Goal: Book appointment/travel/reservation

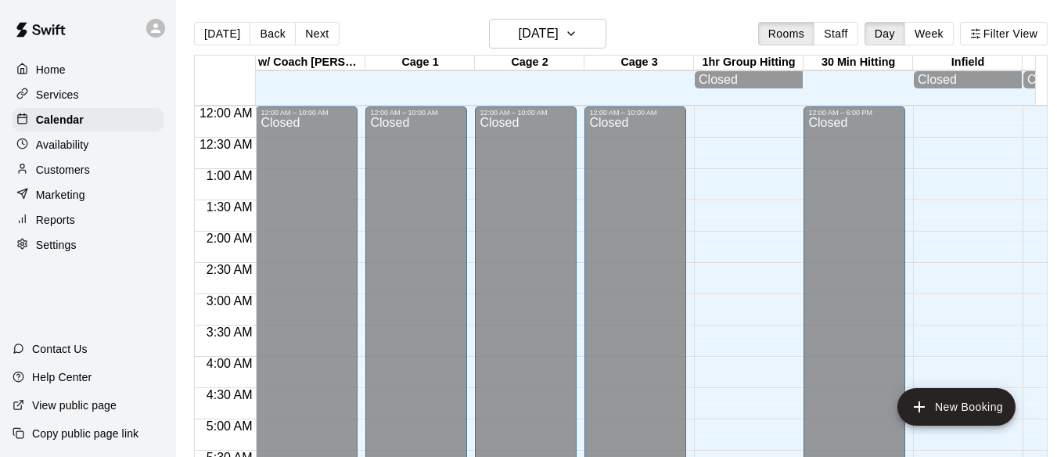
scroll to position [903, 0]
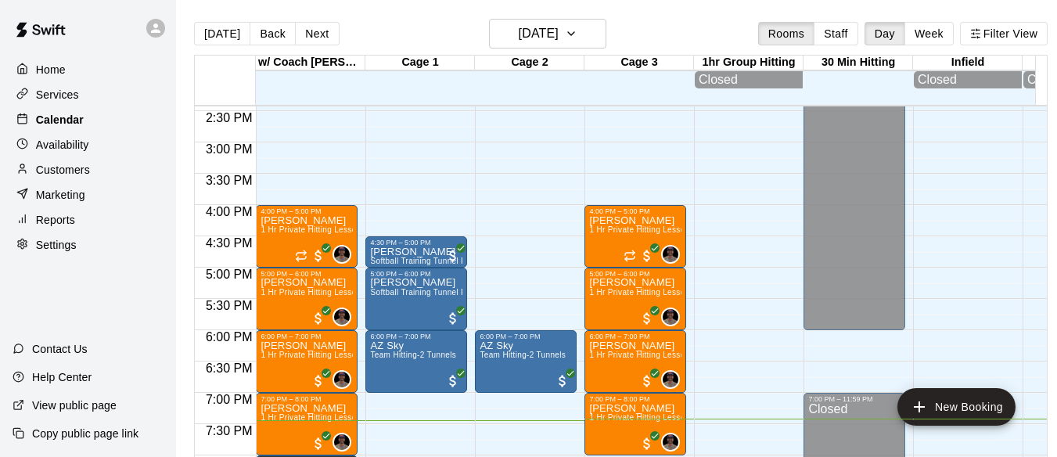
click at [78, 124] on p "Calendar" at bounding box center [60, 120] width 48 height 16
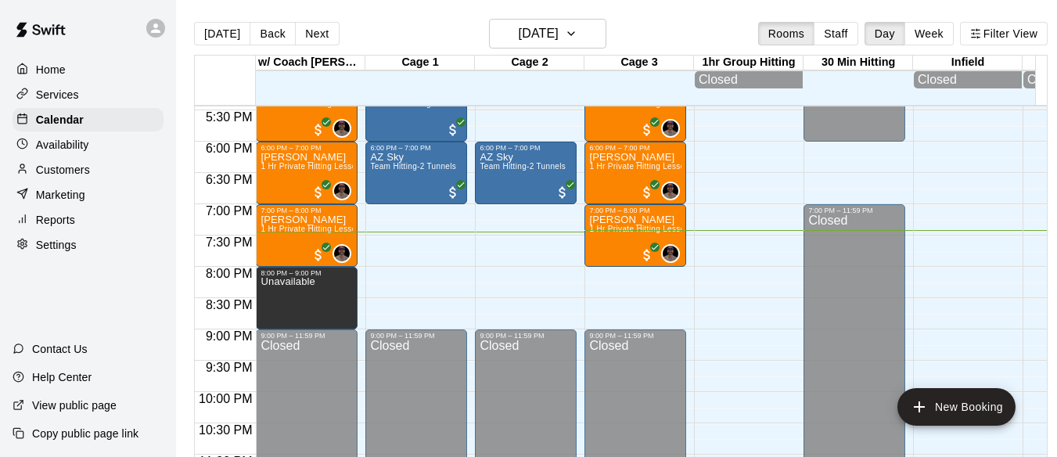
scroll to position [1111, 0]
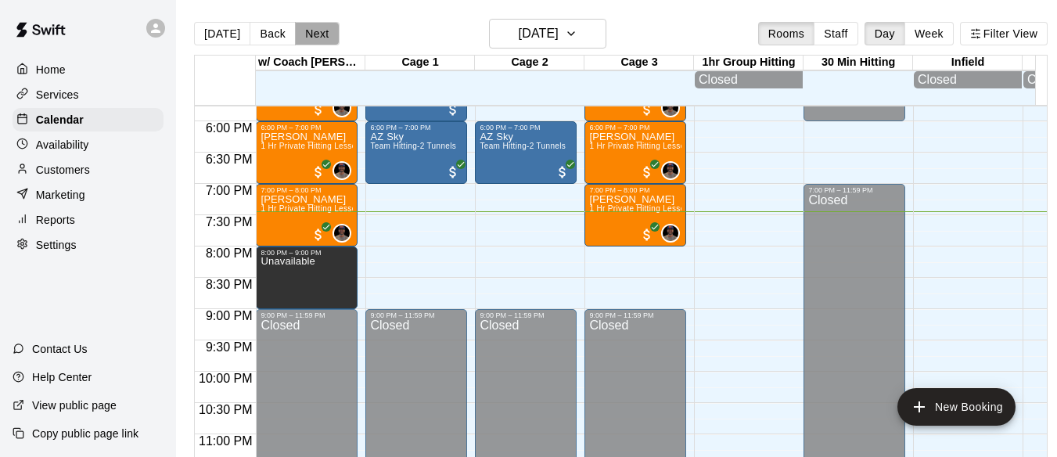
click at [314, 35] on button "Next" at bounding box center [317, 33] width 44 height 23
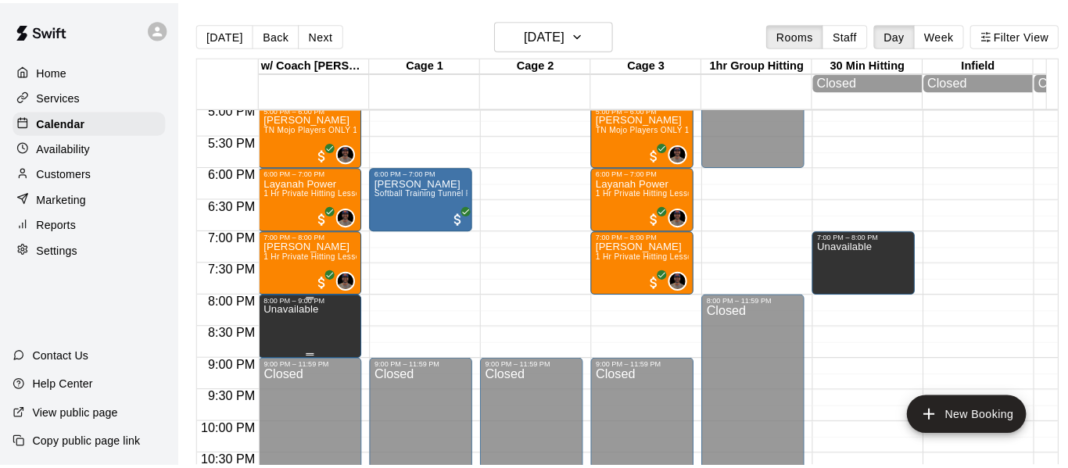
scroll to position [1059, 0]
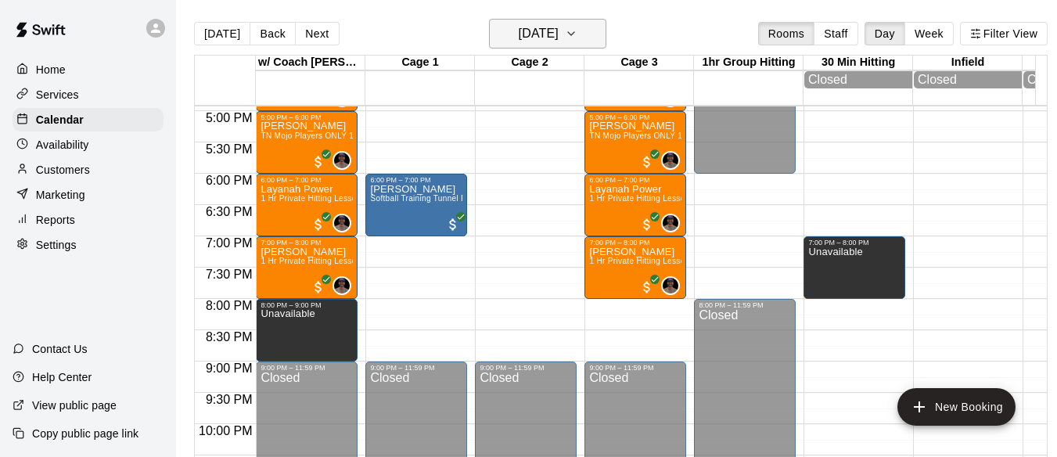
click at [577, 31] on icon "button" at bounding box center [571, 33] width 13 height 19
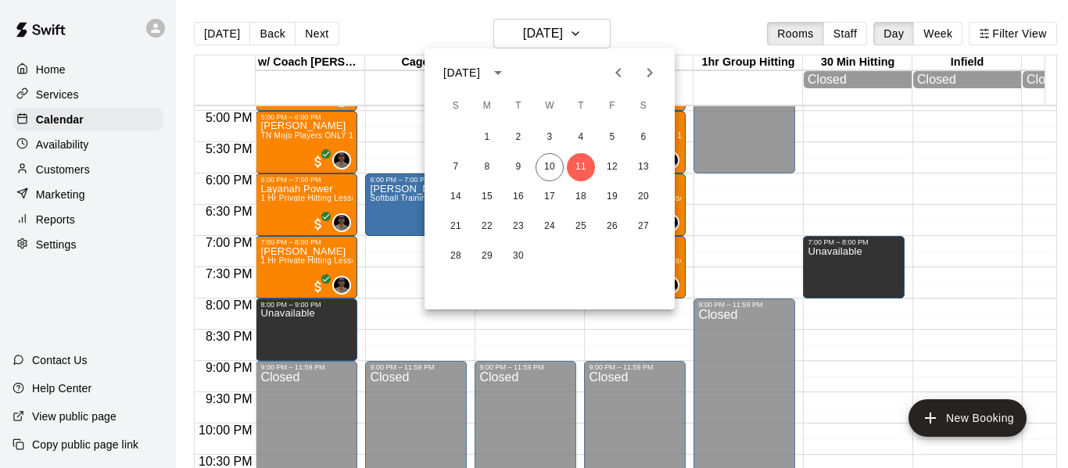
click at [655, 73] on icon "Next month" at bounding box center [650, 72] width 19 height 19
click at [624, 70] on icon "Previous month" at bounding box center [618, 72] width 19 height 19
click at [294, 288] on div at bounding box center [534, 234] width 1068 height 468
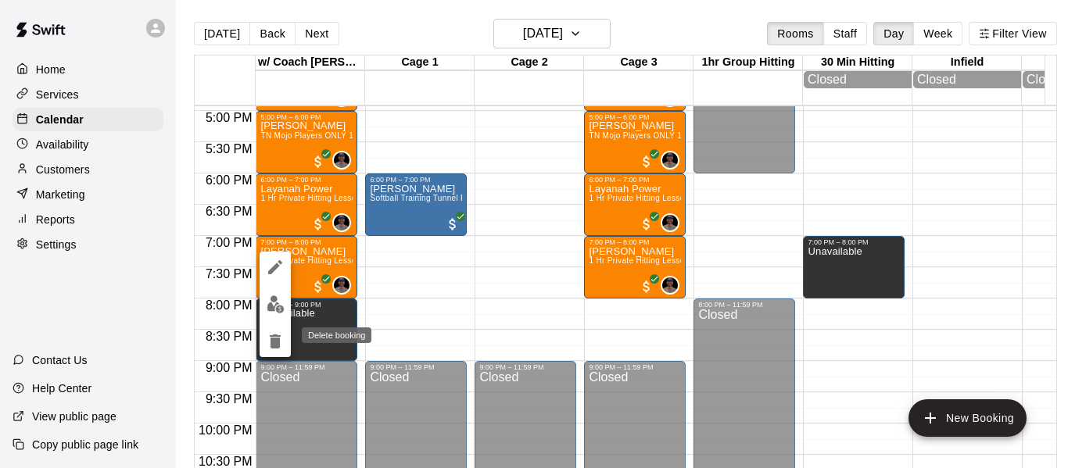
click at [271, 339] on icon "delete" at bounding box center [275, 342] width 11 height 14
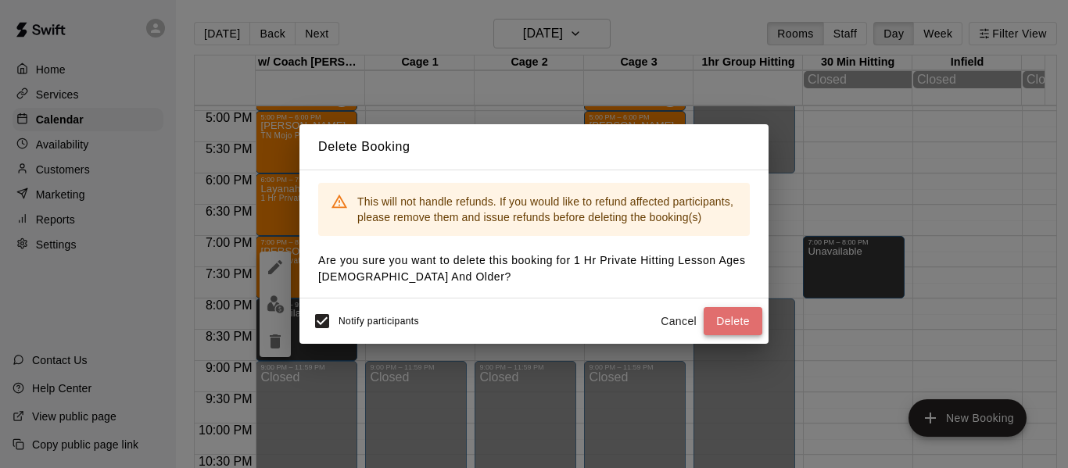
click at [720, 323] on button "Delete" at bounding box center [733, 321] width 59 height 29
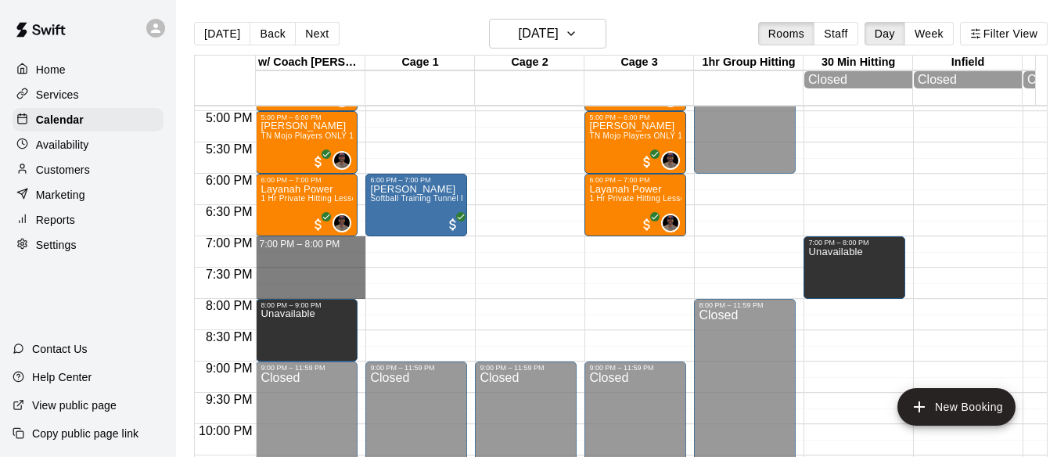
drag, startPoint x: 299, startPoint y: 244, endPoint x: 299, endPoint y: 290, distance: 46.1
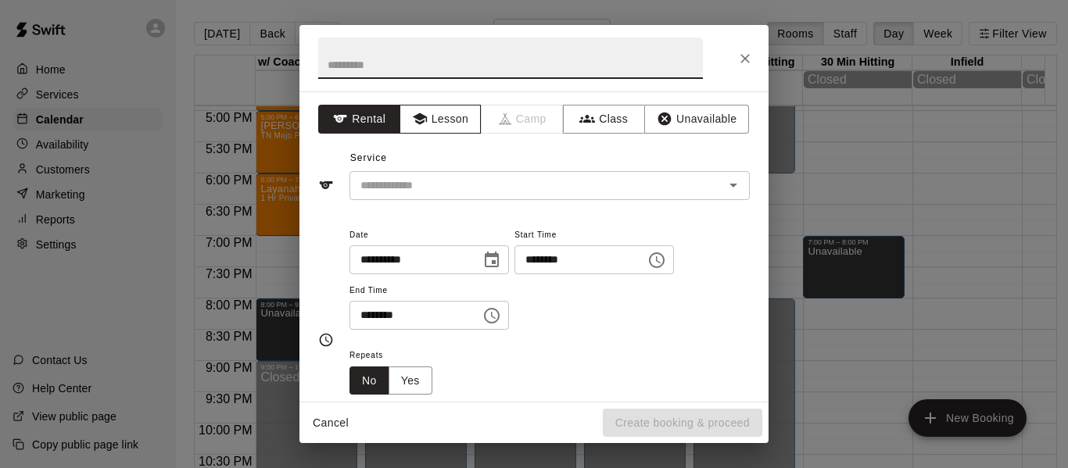
click at [441, 113] on button "Lesson" at bounding box center [441, 119] width 82 height 29
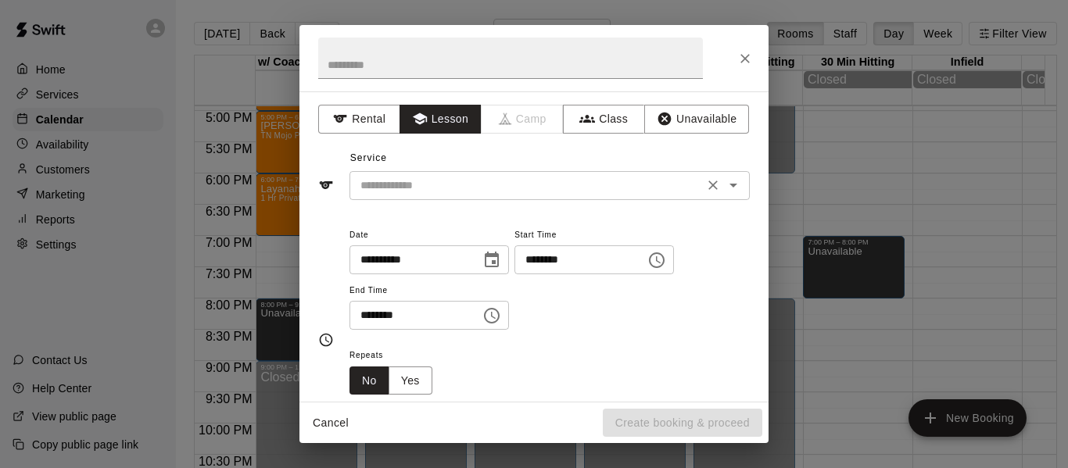
click at [438, 190] on input "text" at bounding box center [526, 186] width 345 height 20
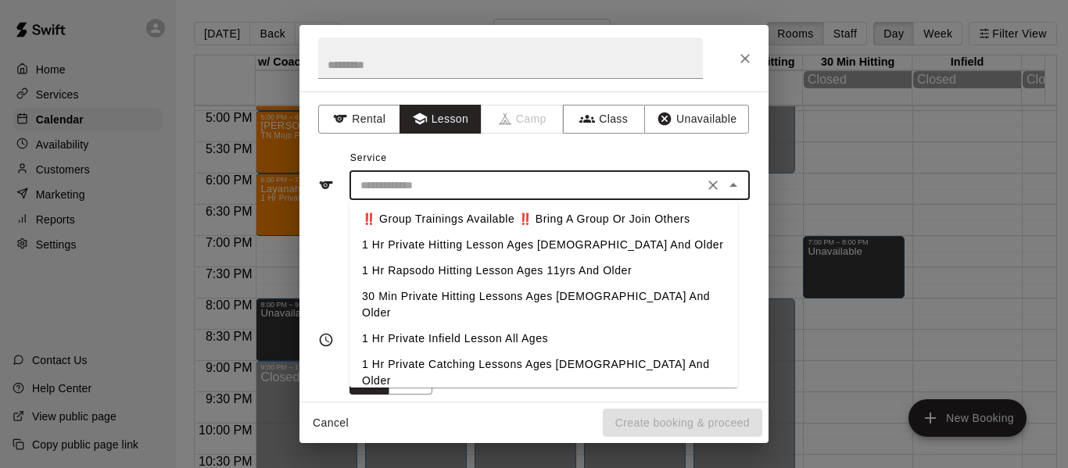
click at [438, 239] on li "1 Hr Private Hitting Lesson Ages [DEMOGRAPHIC_DATA] And Older" at bounding box center [544, 245] width 389 height 26
type input "**********"
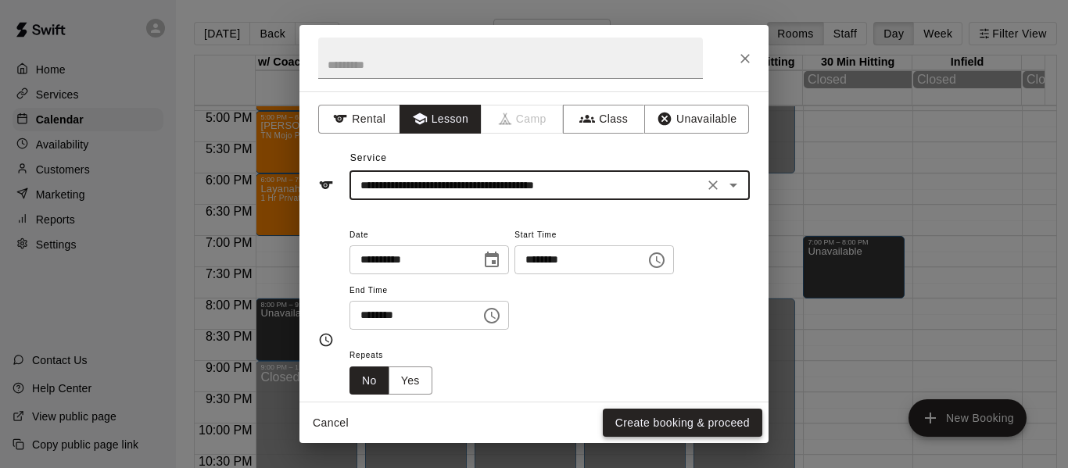
click at [642, 422] on button "Create booking & proceed" at bounding box center [683, 423] width 160 height 29
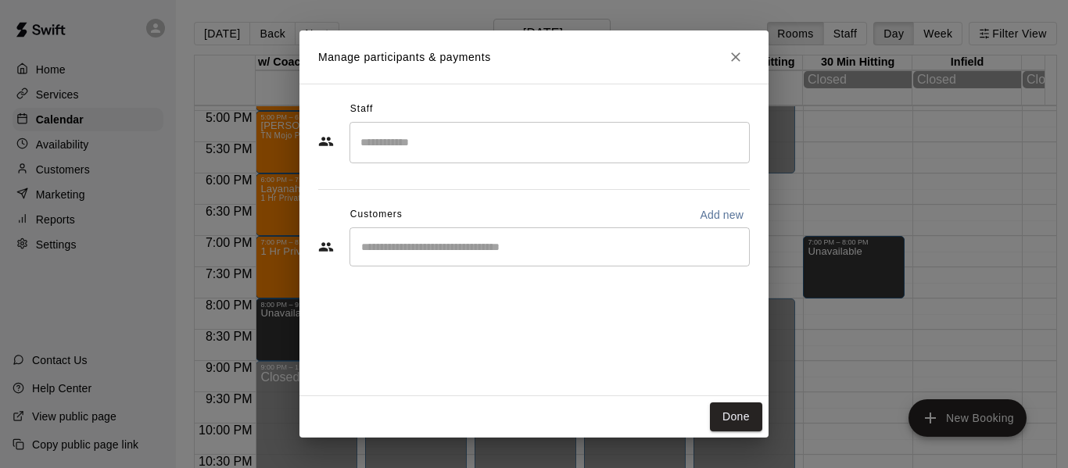
click at [531, 133] on input "Search staff" at bounding box center [550, 142] width 386 height 27
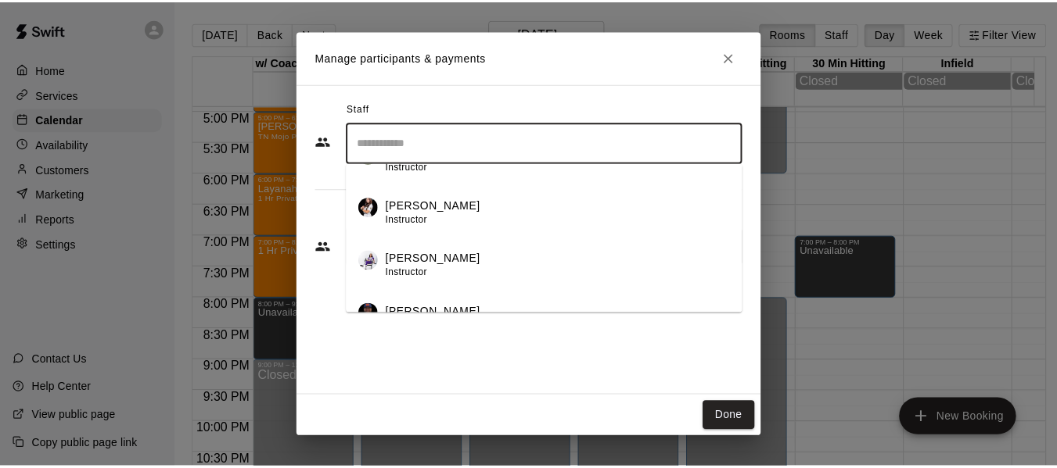
scroll to position [104, 0]
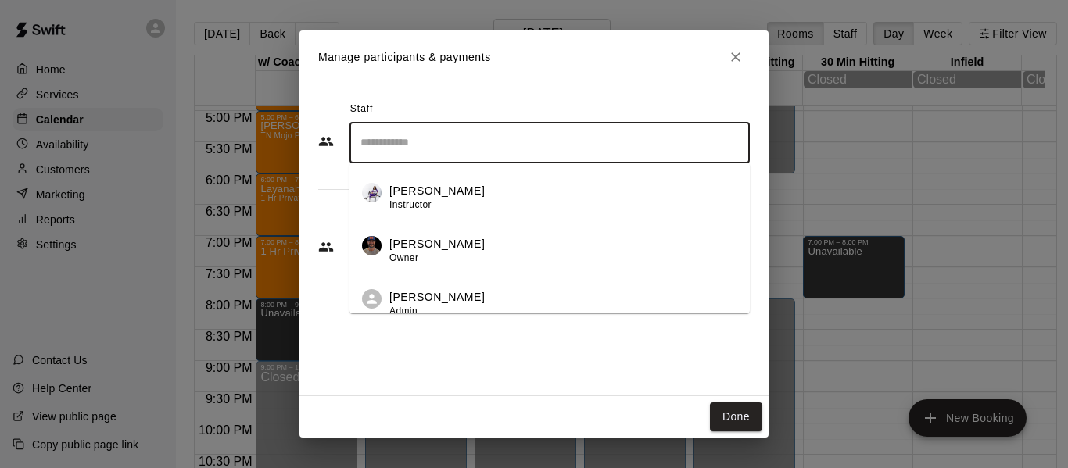
click at [458, 257] on div "[PERSON_NAME] Owner" at bounding box center [436, 251] width 95 height 31
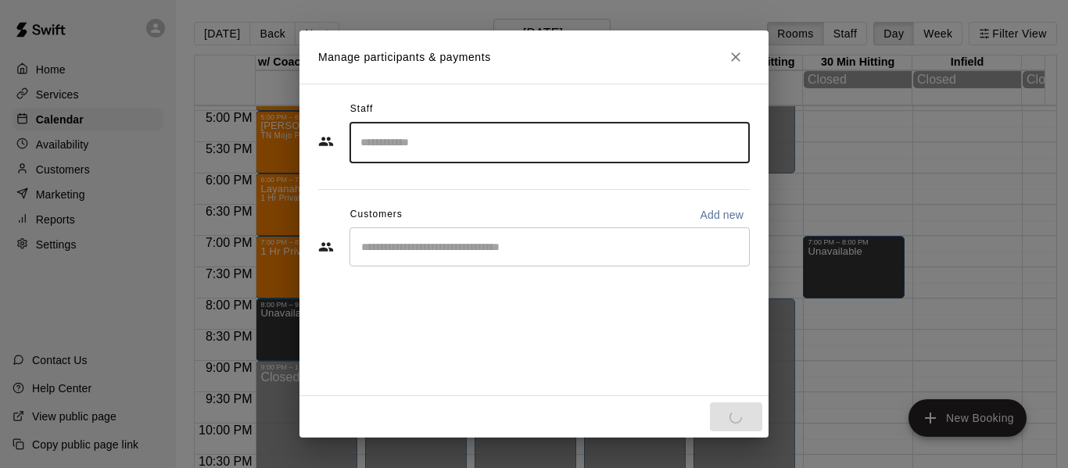
click at [458, 256] on div "​" at bounding box center [550, 247] width 400 height 39
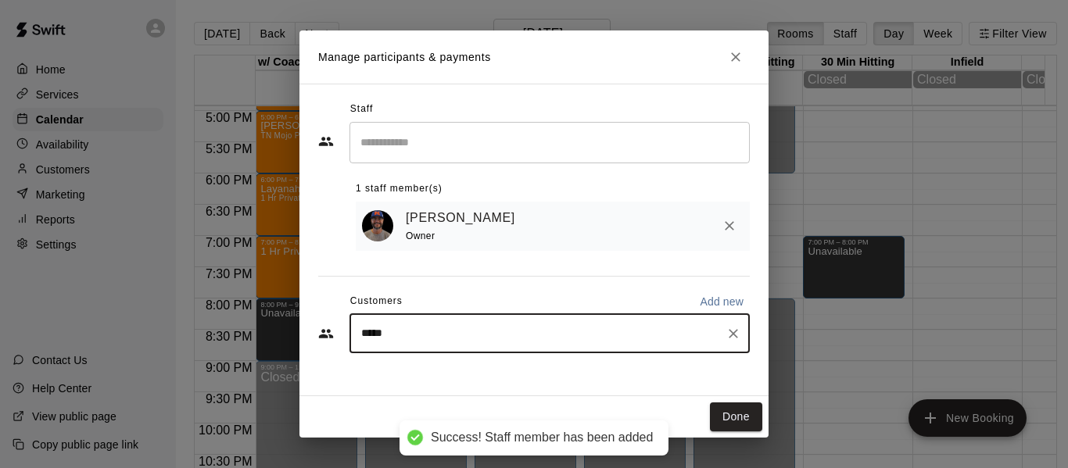
type input "******"
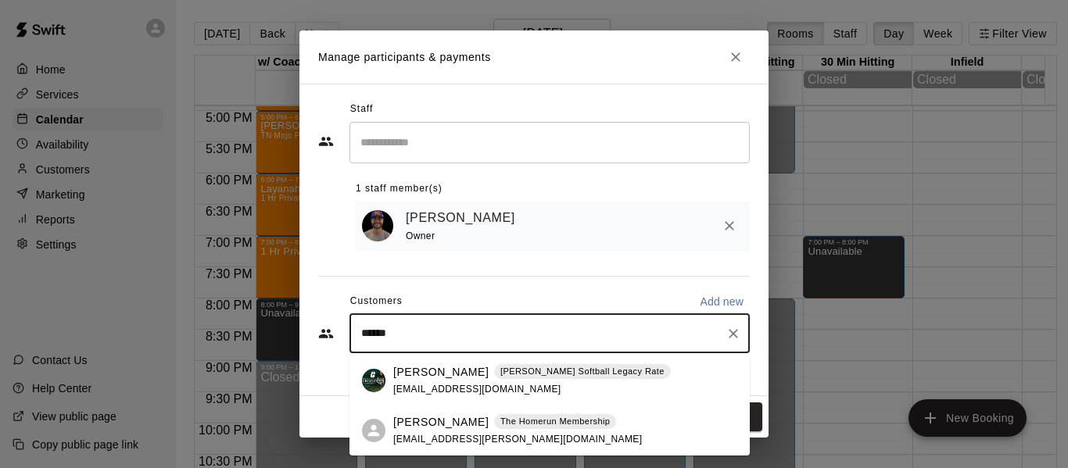
click at [439, 381] on div "[PERSON_NAME] Softball Legacy Rate [EMAIL_ADDRESS][DOMAIN_NAME]" at bounding box center [532, 381] width 278 height 34
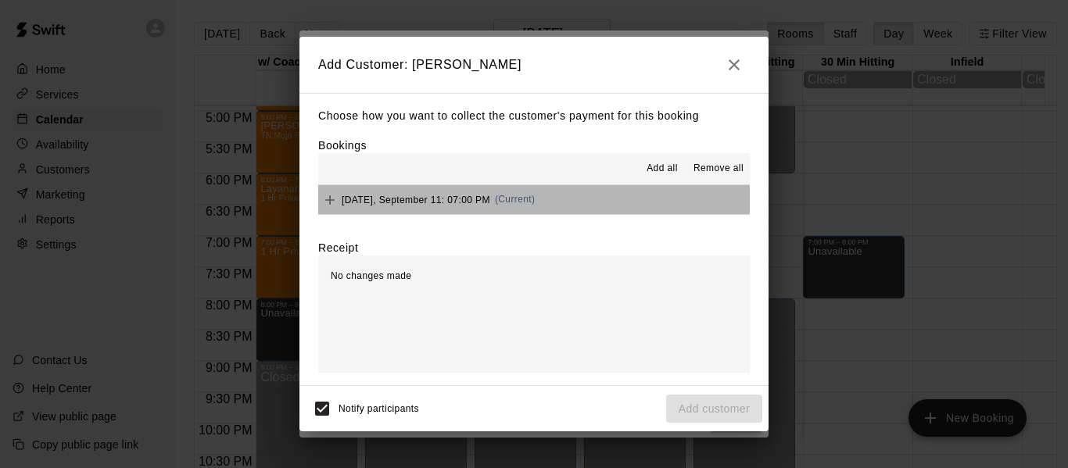
click at [648, 200] on button "[DATE], September 11: 07:00 PM (Current)" at bounding box center [534, 199] width 432 height 29
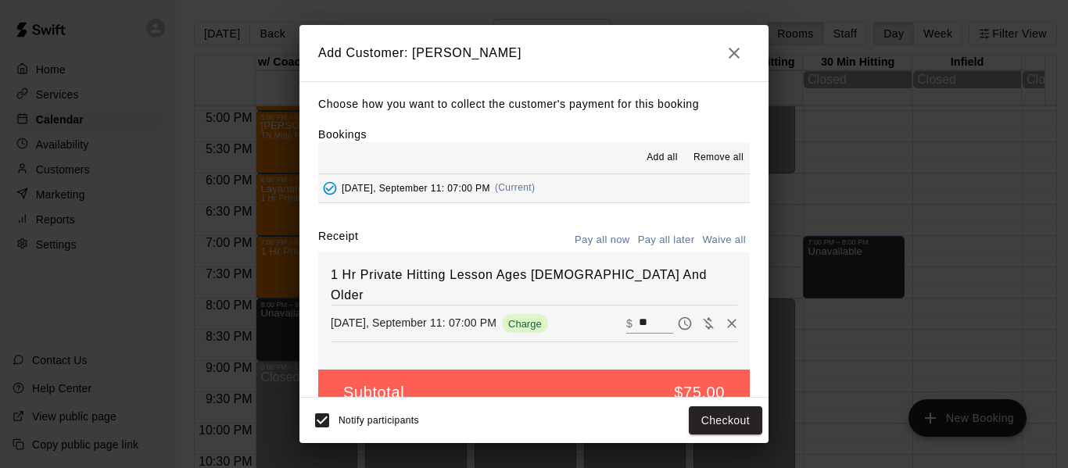
click at [718, 238] on button "Waive all" at bounding box center [724, 240] width 52 height 24
type input "*"
click at [722, 427] on button "Add customer" at bounding box center [714, 421] width 96 height 29
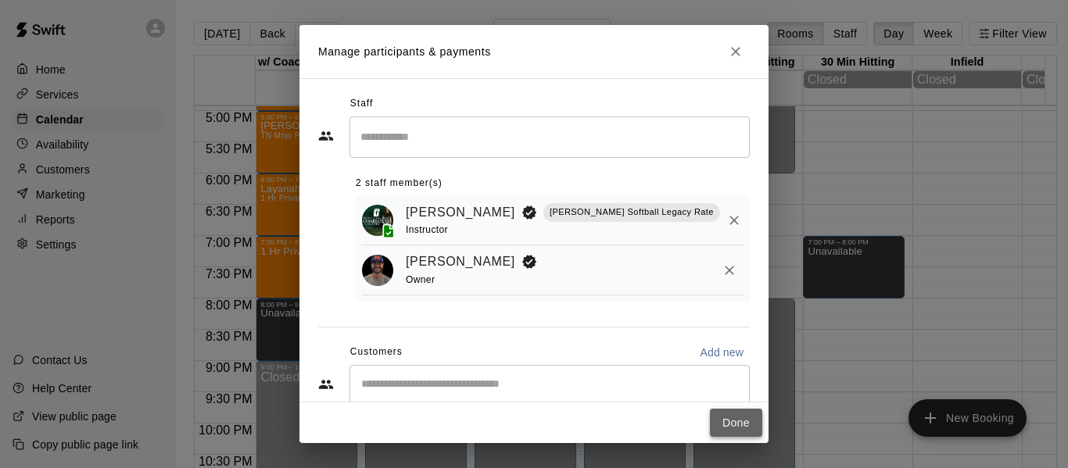
click at [740, 426] on button "Done" at bounding box center [736, 423] width 52 height 29
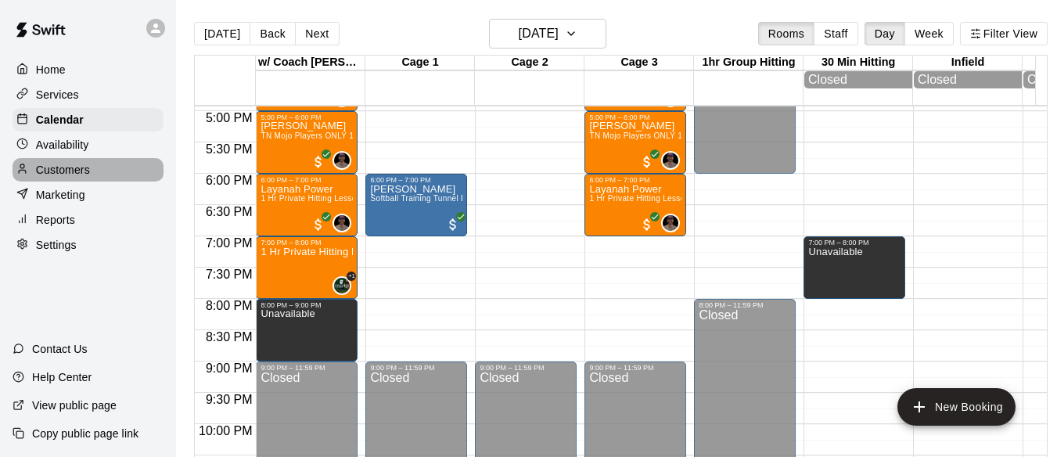
click at [66, 169] on p "Customers" at bounding box center [63, 170] width 54 height 16
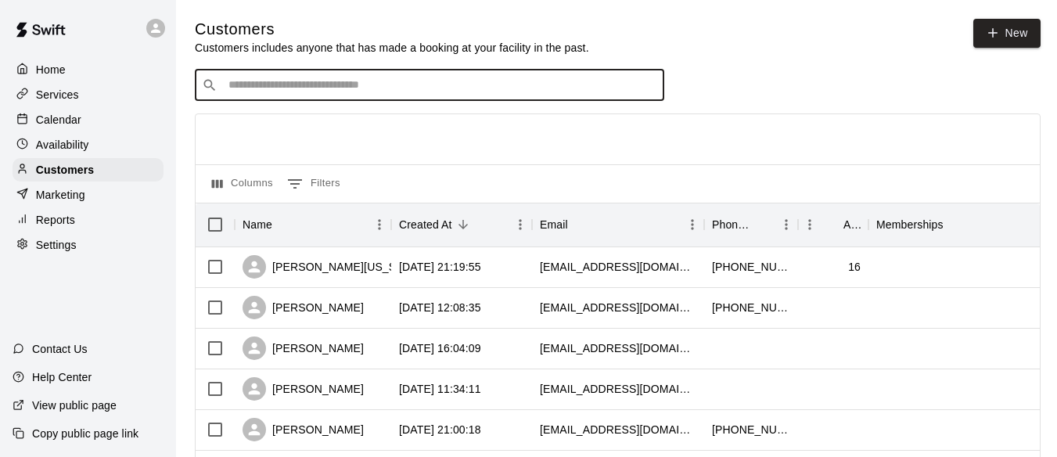
click at [380, 91] on input "Search customers by name or email" at bounding box center [440, 85] width 433 height 16
type input "******"
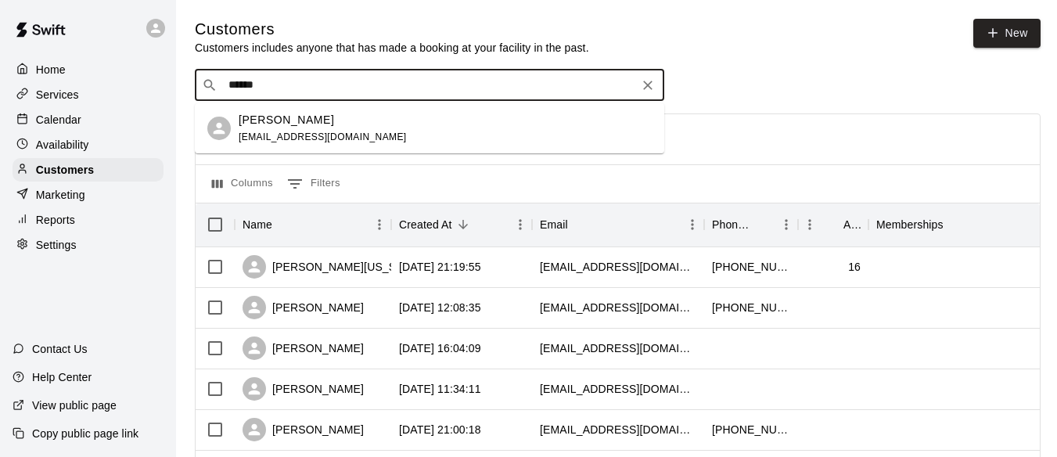
click at [349, 129] on div "[PERSON_NAME] [EMAIL_ADDRESS][DOMAIN_NAME]" at bounding box center [445, 129] width 413 height 34
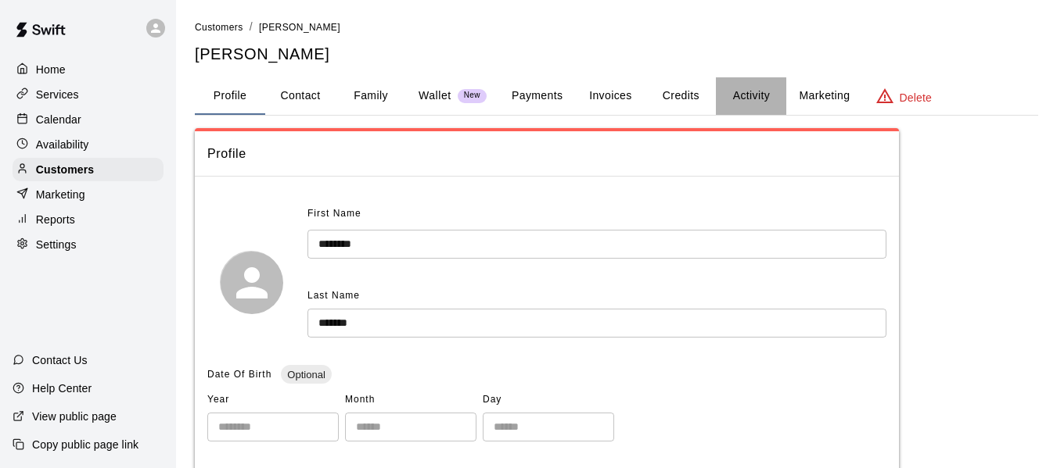
click at [752, 99] on button "Activity" at bounding box center [751, 96] width 70 height 38
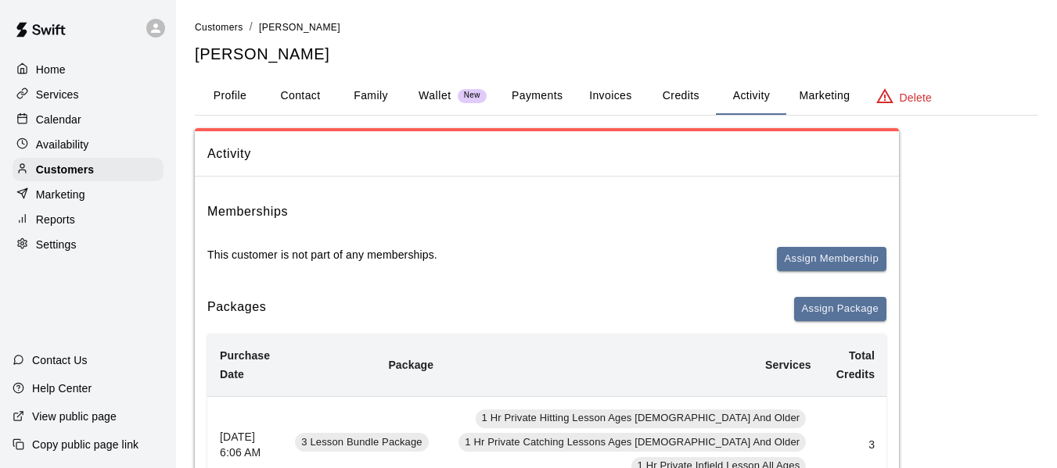
click at [684, 95] on button "Credits" at bounding box center [680, 96] width 70 height 38
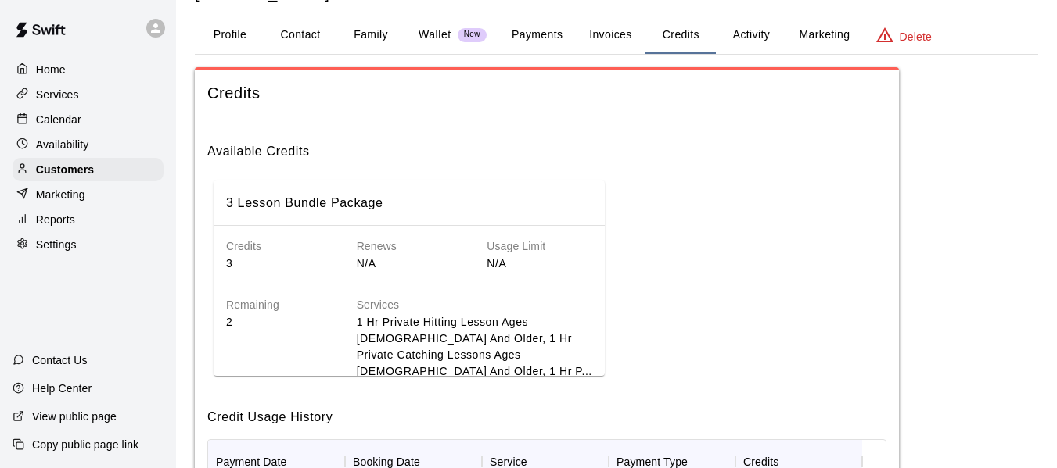
scroll to position [52, 0]
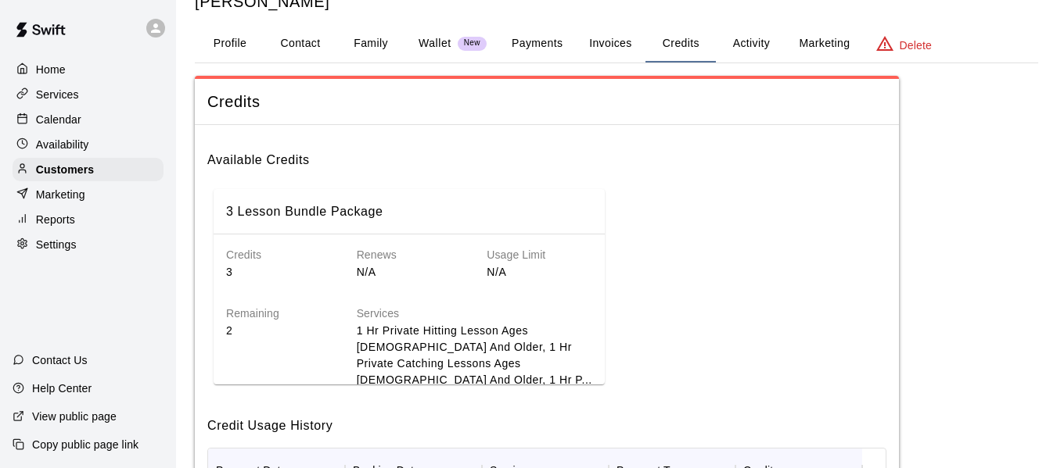
click at [748, 46] on button "Activity" at bounding box center [751, 44] width 70 height 38
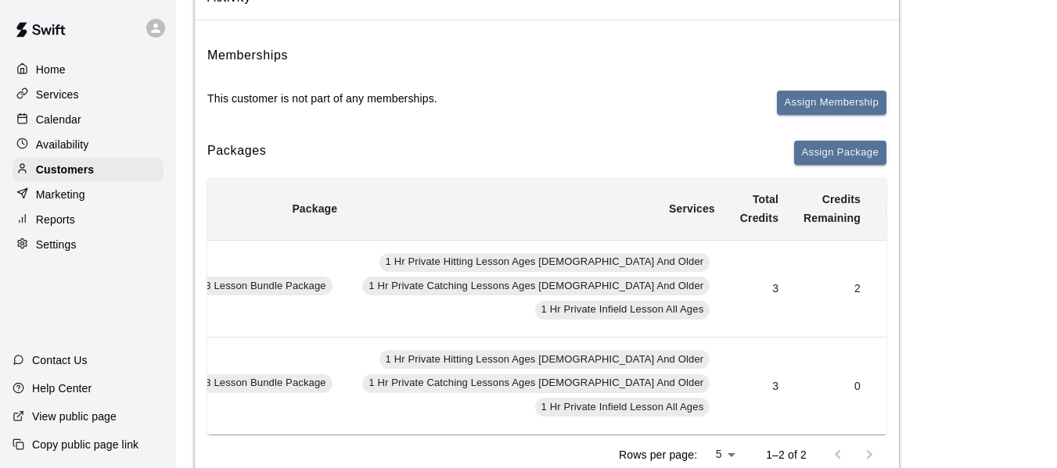
scroll to position [0, 113]
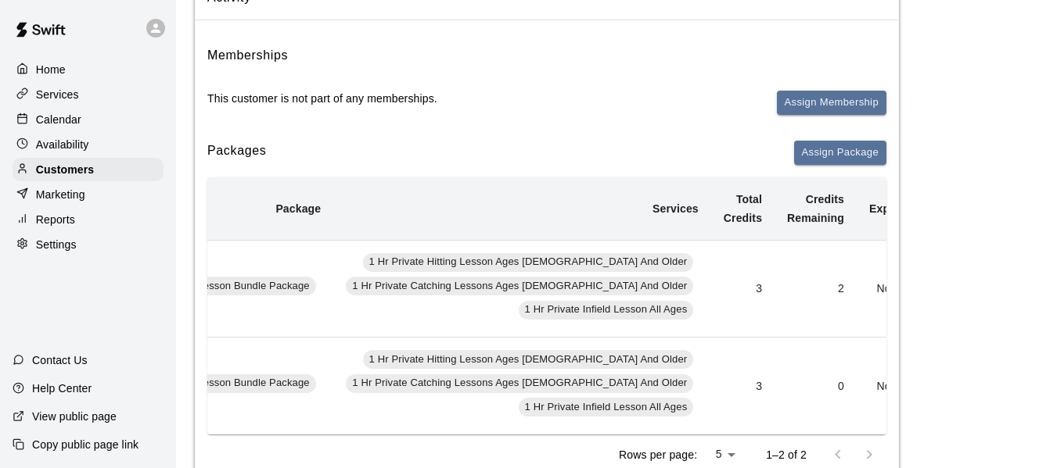
click at [928, 283] on button "Add" at bounding box center [943, 289] width 31 height 24
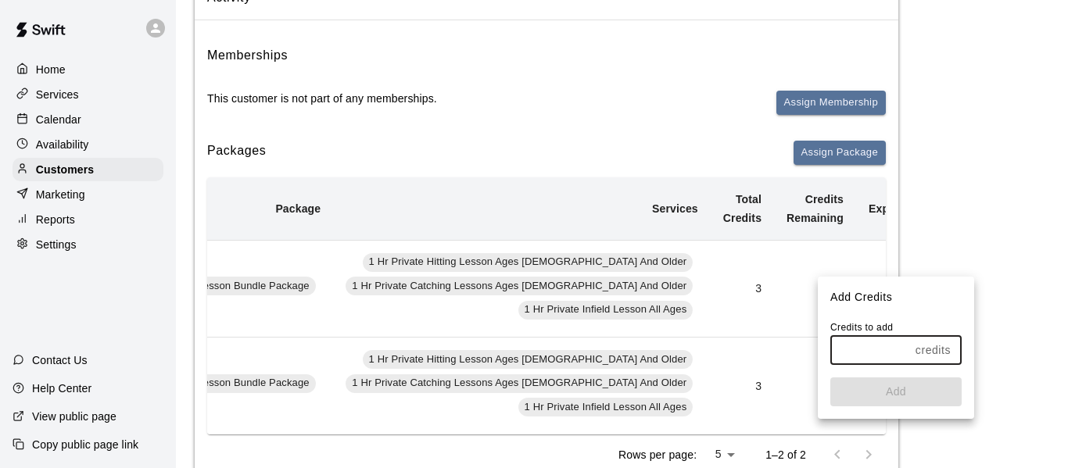
click at [879, 355] on input "text" at bounding box center [870, 350] width 79 height 29
type input "*"
click at [896, 395] on button "Add" at bounding box center [896, 392] width 131 height 29
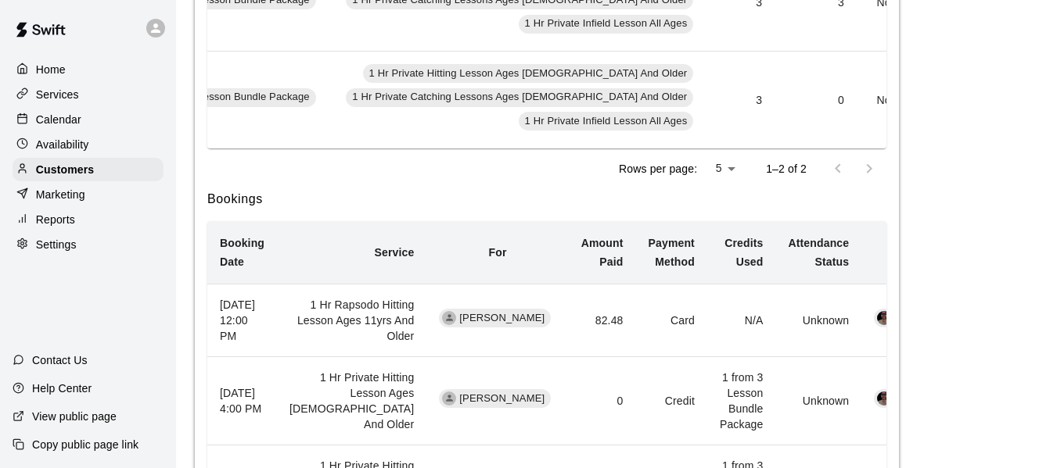
scroll to position [495, 0]
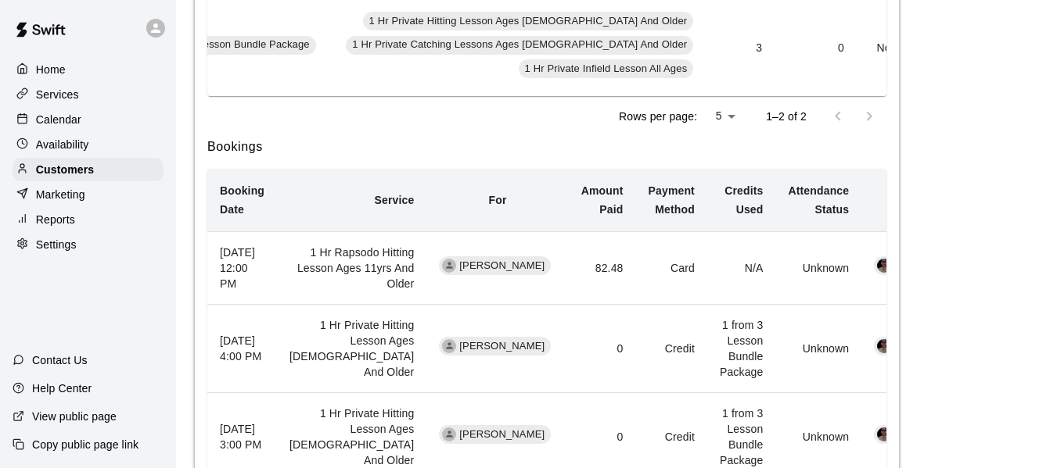
click at [81, 74] on div "Home" at bounding box center [88, 69] width 151 height 23
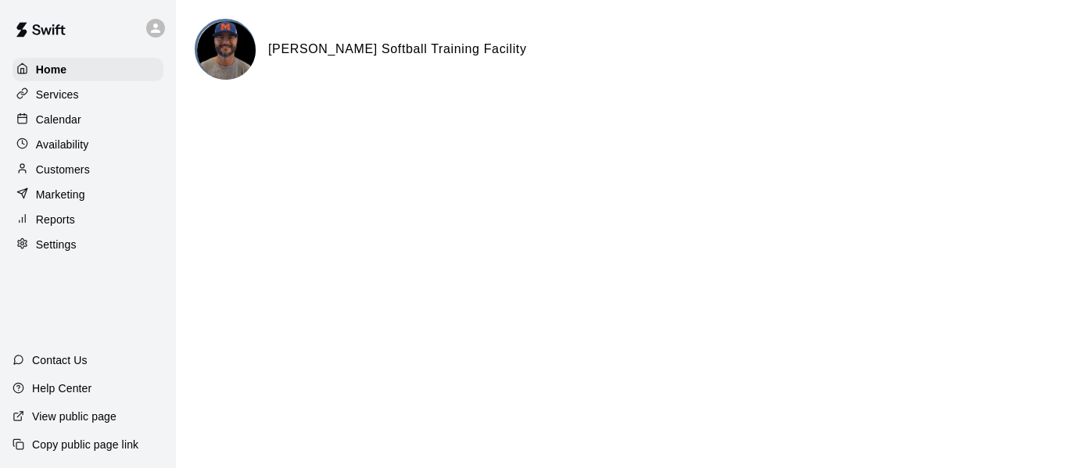
click at [61, 122] on p "Calendar" at bounding box center [58, 120] width 45 height 16
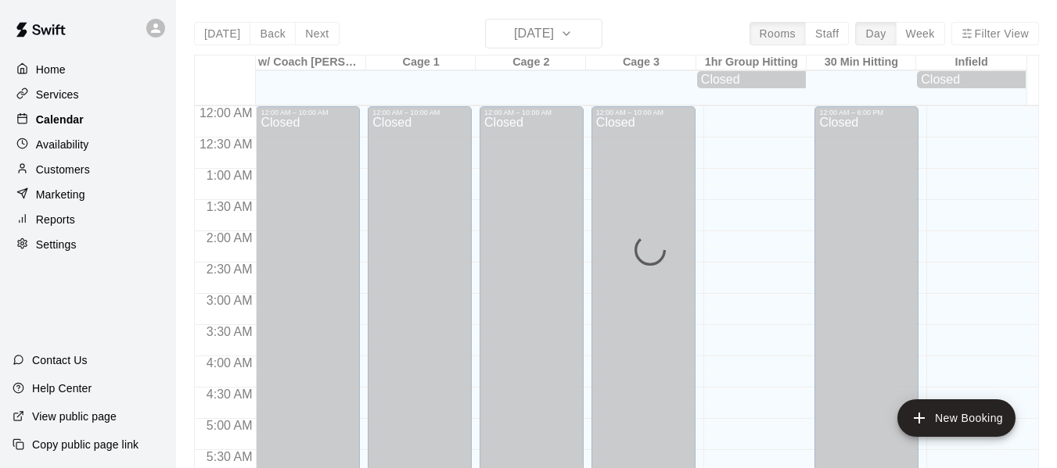
scroll to position [1072, 0]
